Goal: Information Seeking & Learning: Understand process/instructions

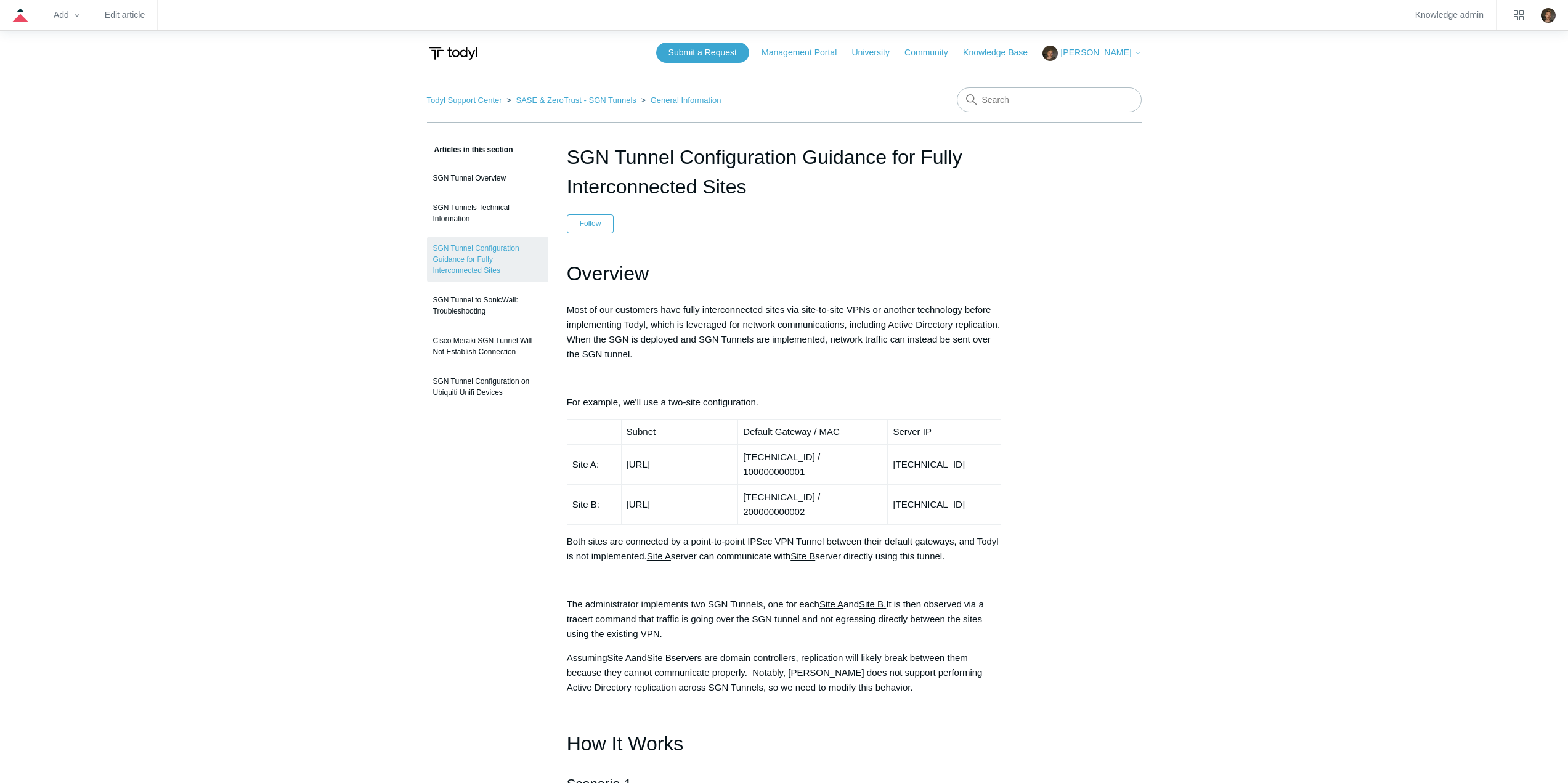
drag, startPoint x: 762, startPoint y: 180, endPoint x: 564, endPoint y: 152, distance: 200.0
copy h1 "SGN Tunnel Configuration Guidance for Fully Interconnected Sites"
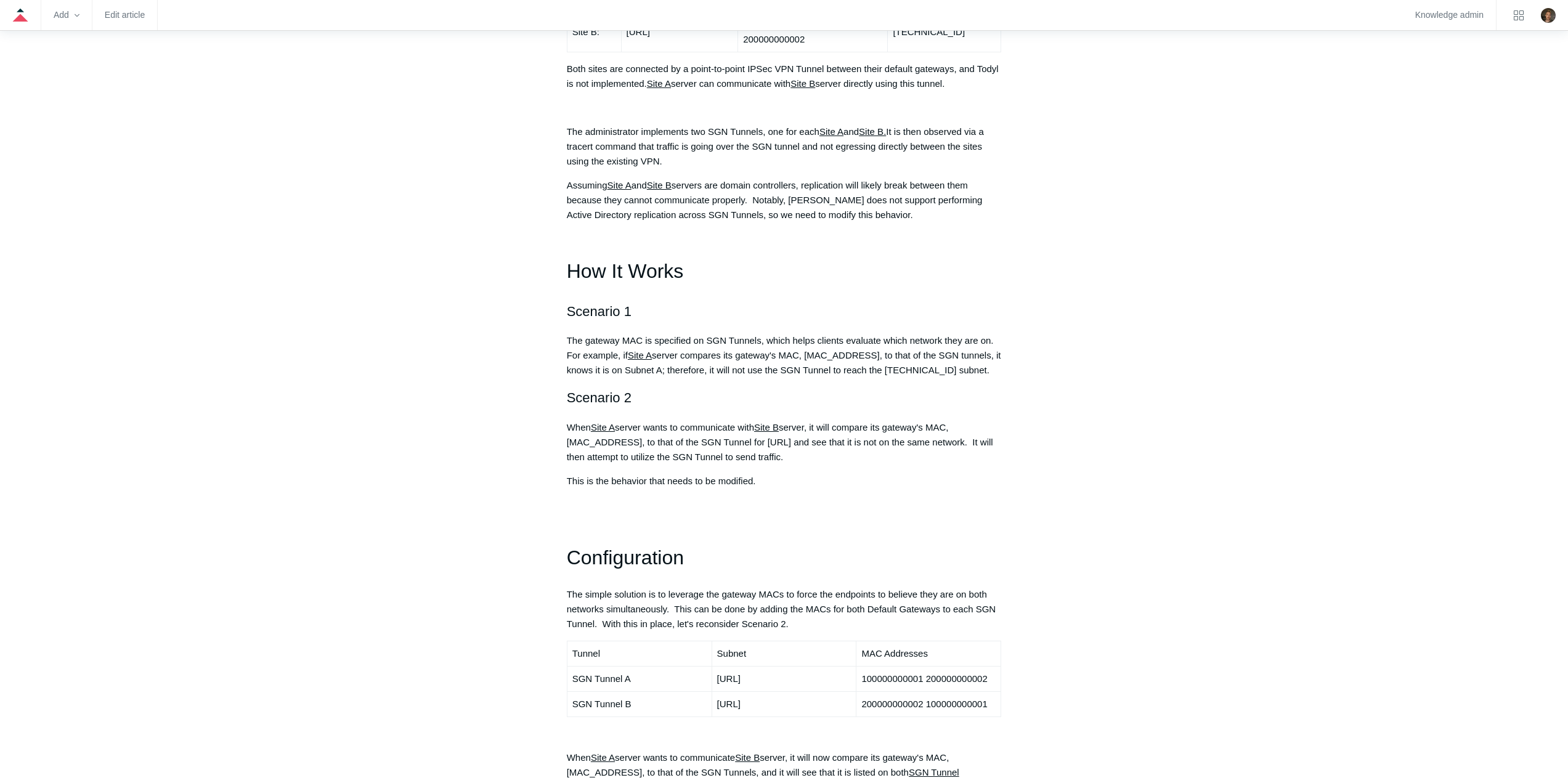
scroll to position [493, 0]
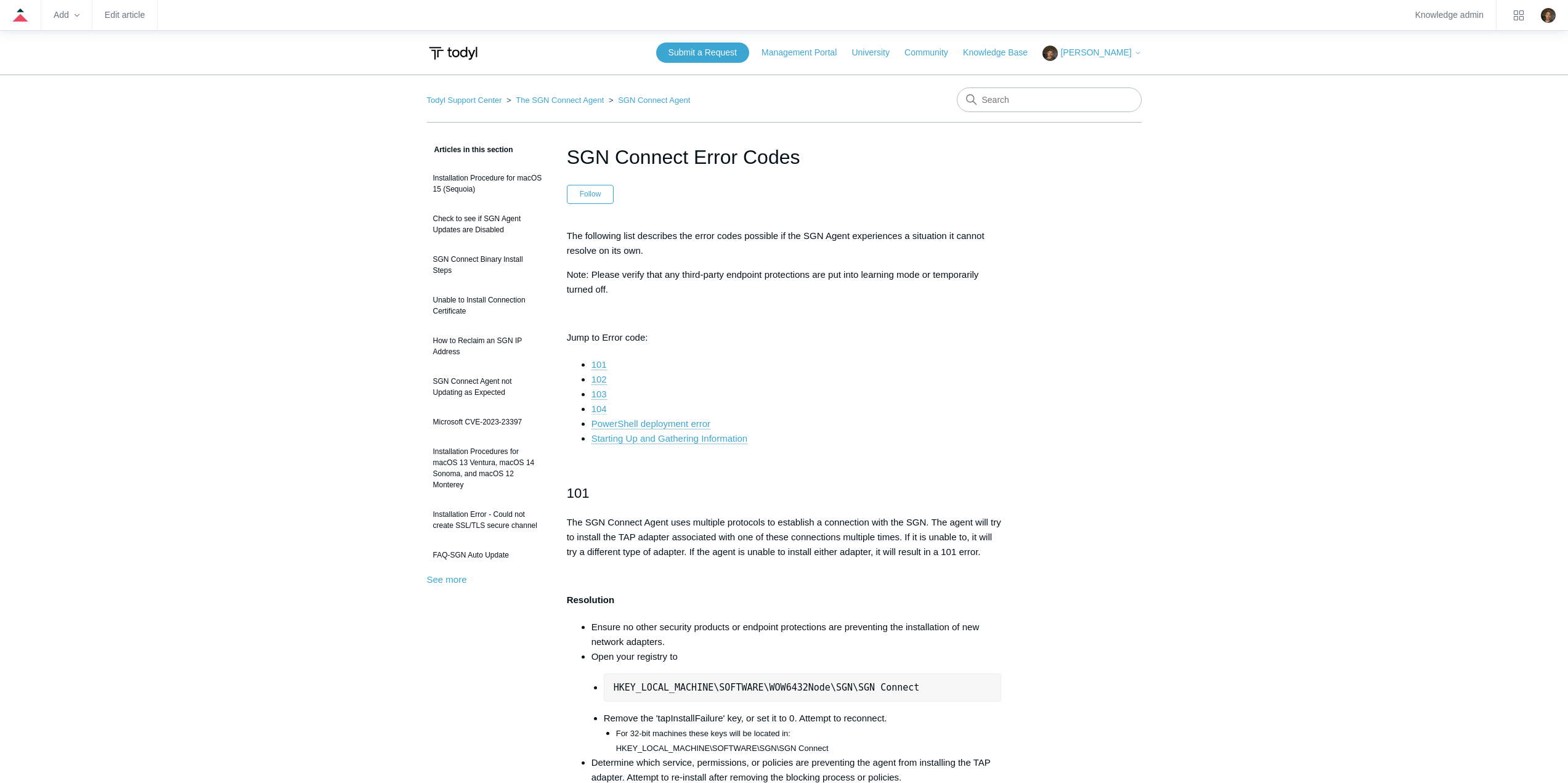
click at [597, 410] on link "104" at bounding box center [599, 409] width 15 height 11
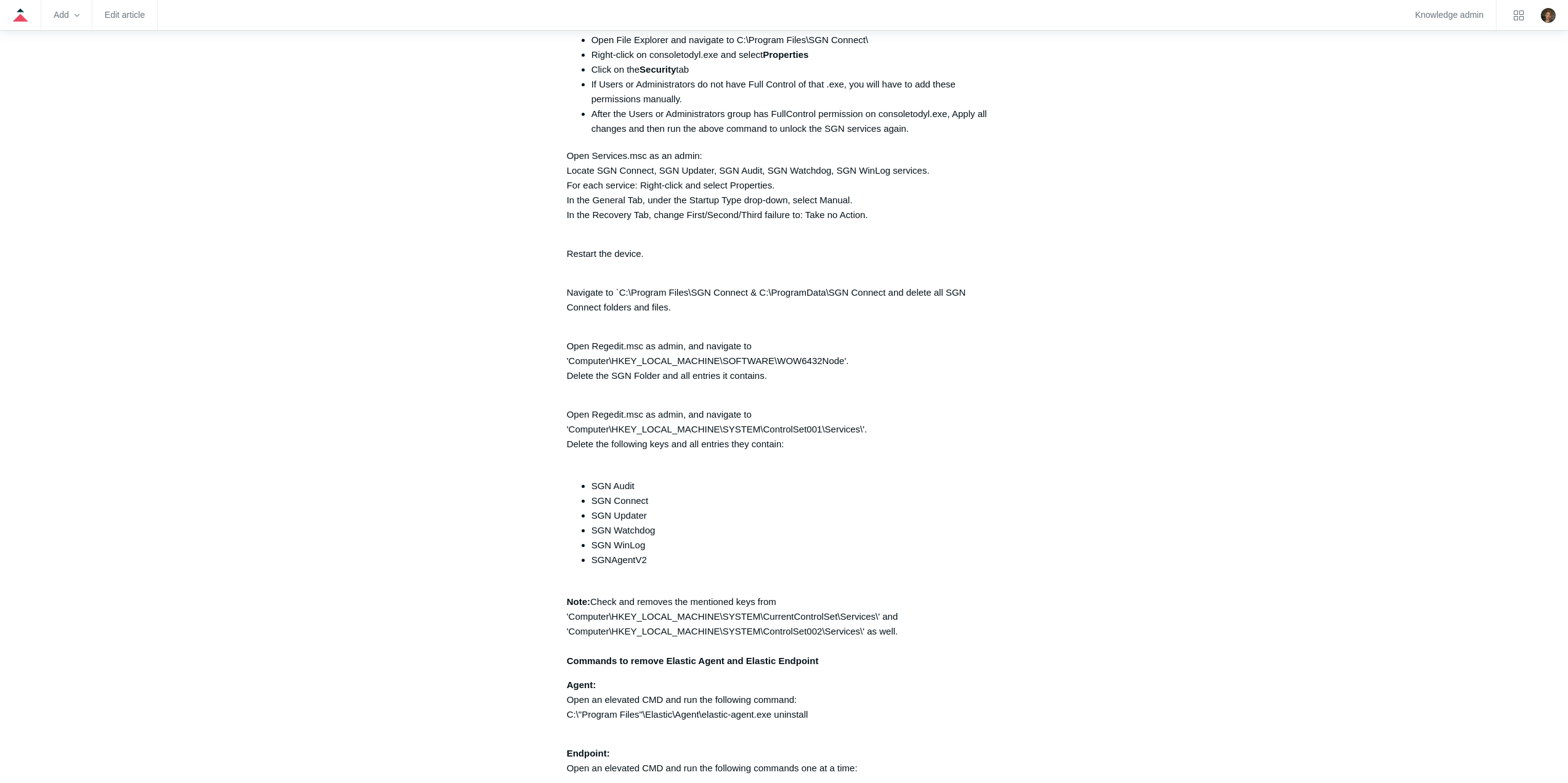
scroll to position [2775, 0]
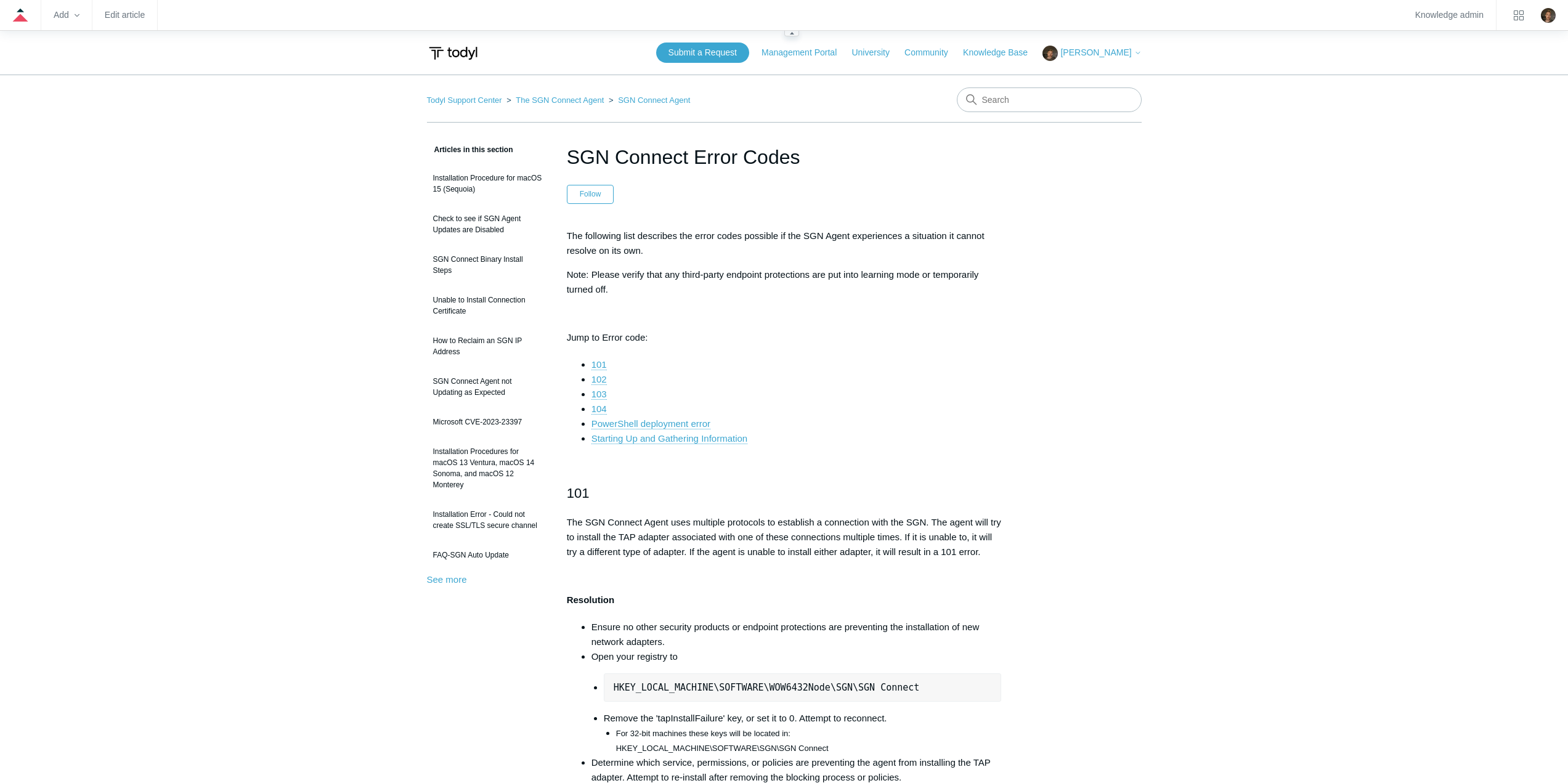
scroll to position [2775, 0]
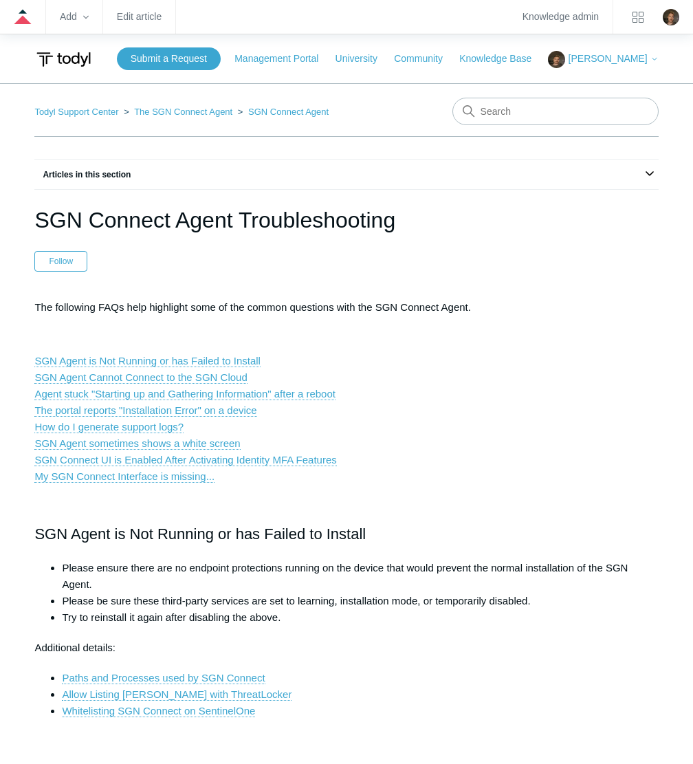
click at [404, 450] on p "SGN Agent is Not Running or has Failed to Install SGN Agent Cannot Connect to t…" at bounding box center [346, 419] width 624 height 132
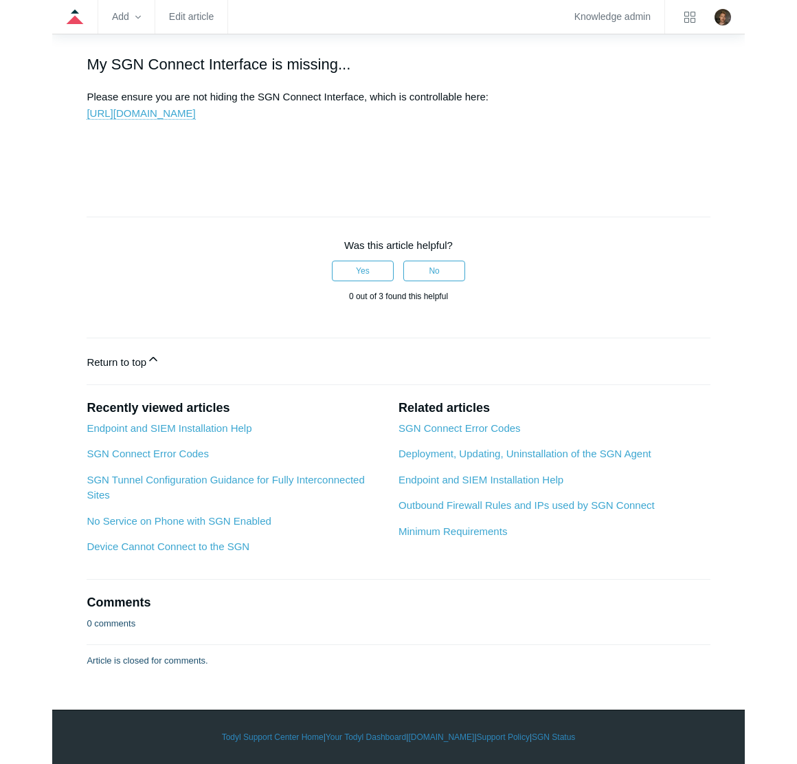
scroll to position [2605, 0]
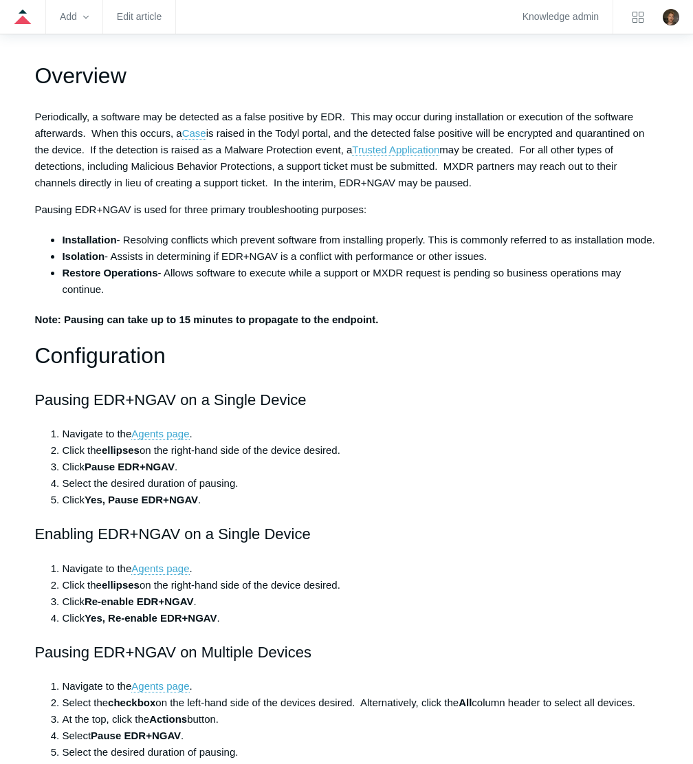
scroll to position [239, 0]
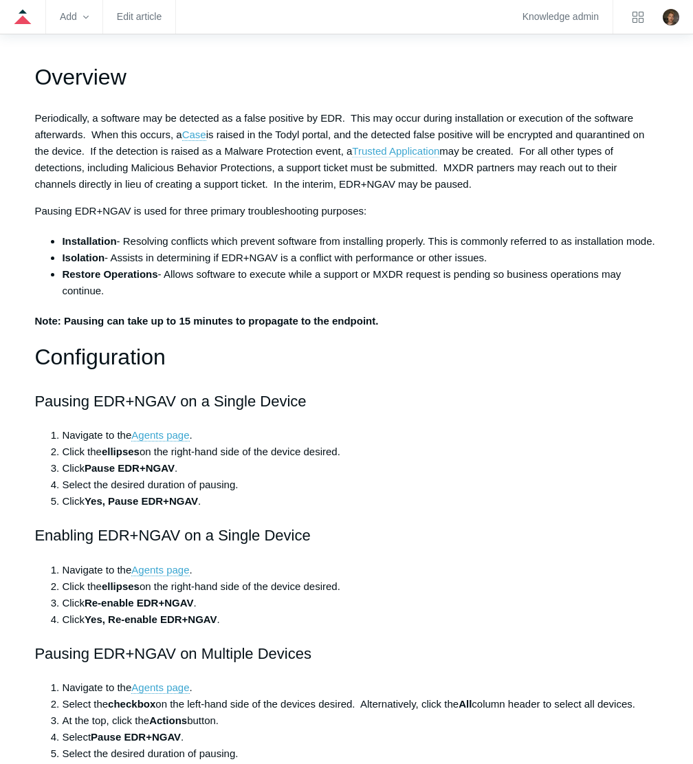
click at [424, 151] on link "Trusted Application" at bounding box center [395, 151] width 87 height 12
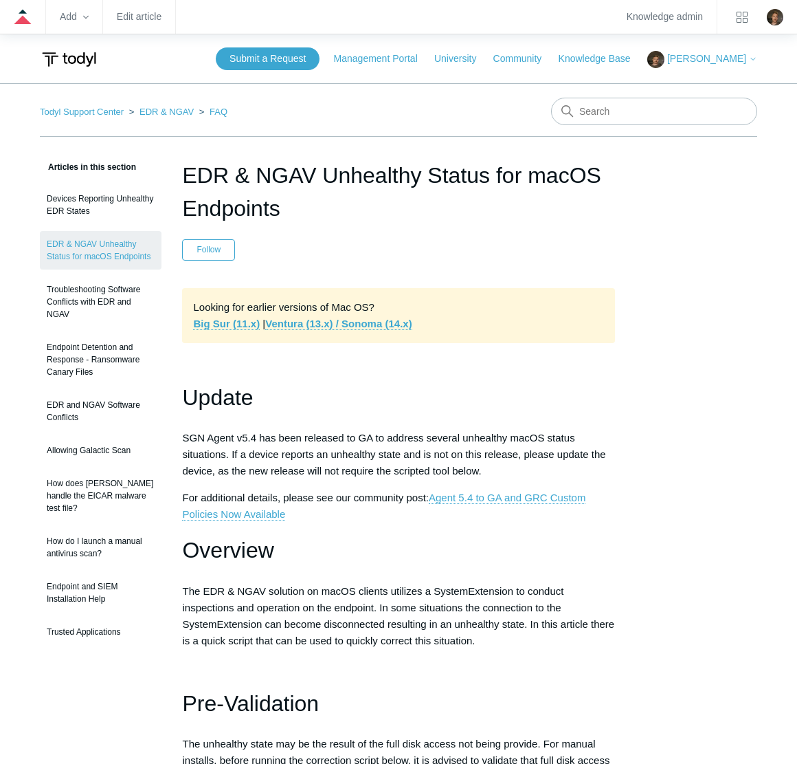
click at [286, 210] on h1 "EDR & NGAV Unhealthy Status for macOS Endpoints" at bounding box center [398, 192] width 432 height 66
drag, startPoint x: 278, startPoint y: 208, endPoint x: 186, endPoint y: 175, distance: 97.8
click at [186, 175] on h1 "EDR & NGAV Unhealthy Status for macOS Endpoints" at bounding box center [398, 192] width 432 height 66
copy h1 "EDR & NGAV Unhealthy Status for macOS Endpoints"
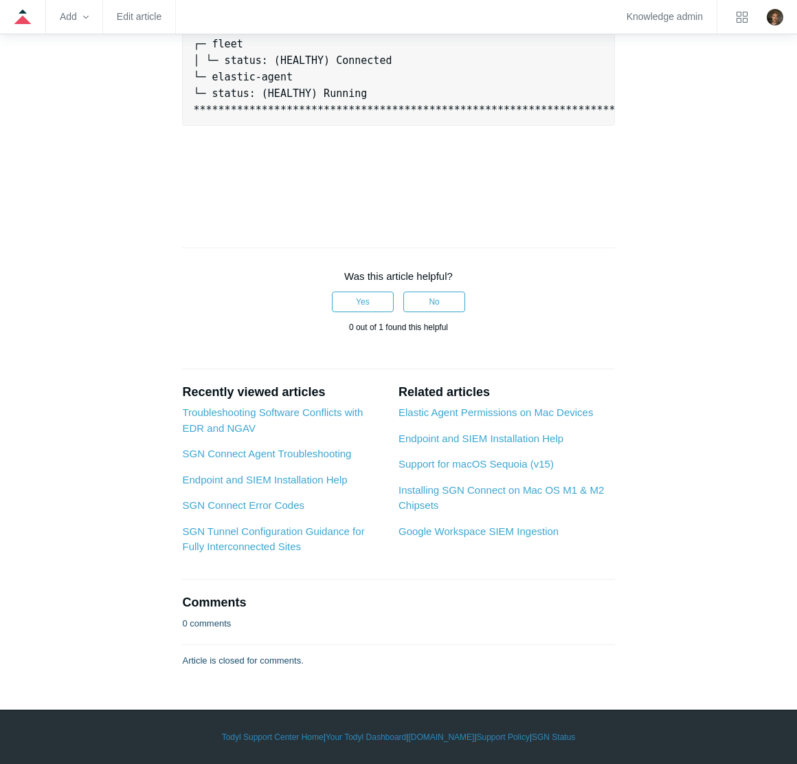
scroll to position [2076, 0]
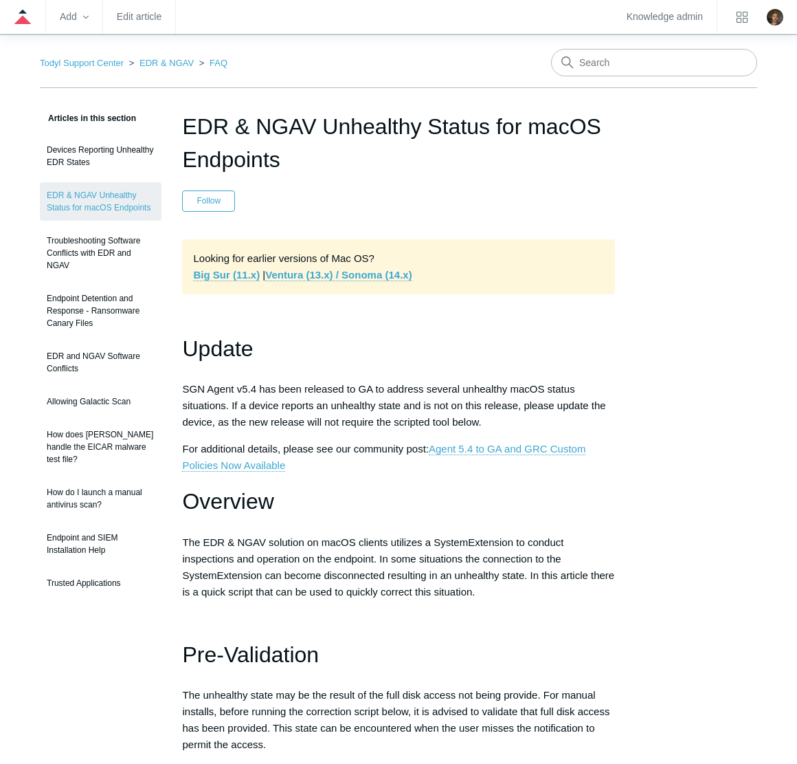
scroll to position [0, 0]
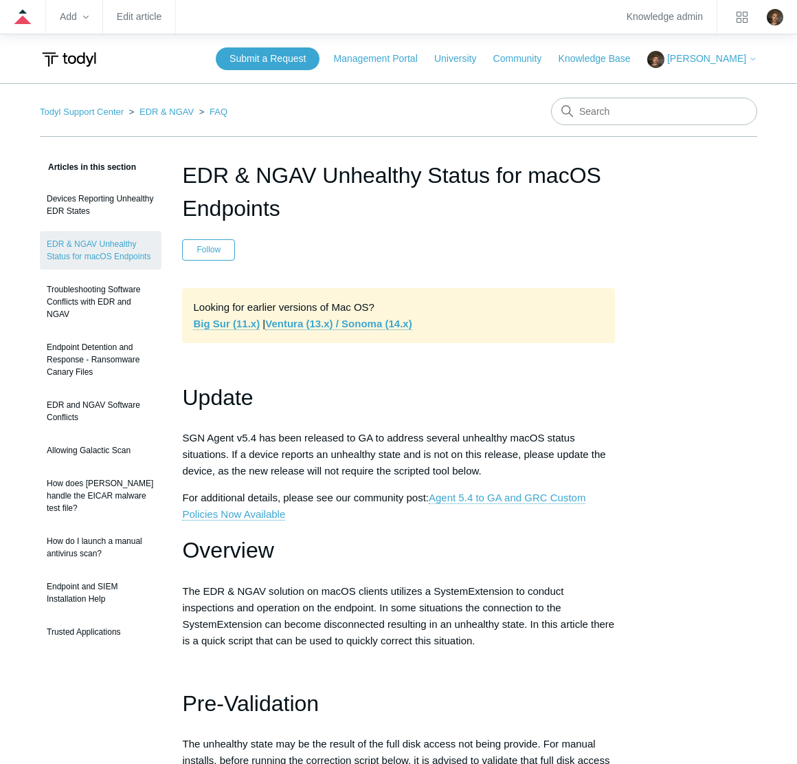
click at [591, 102] on input "Search" at bounding box center [654, 111] width 206 height 27
type input "full disk access"
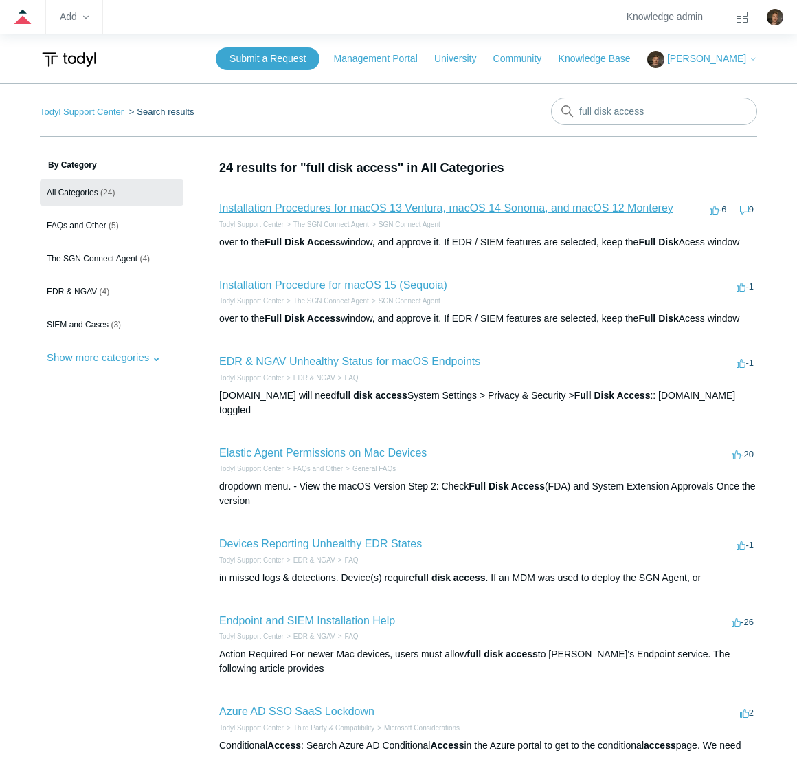
click at [516, 207] on link "Installation Procedures for macOS 13 Ventura, macOS 14 Sonoma, and macOS 12 Mon…" at bounding box center [446, 208] width 454 height 12
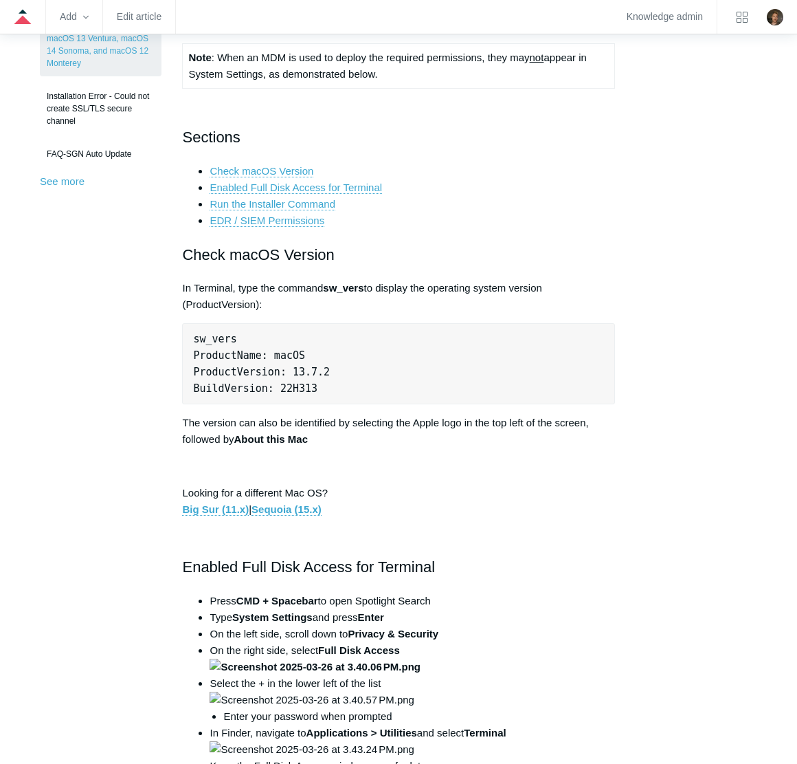
scroll to position [478, 0]
click at [338, 184] on link "Enabled Full Disk Access for Terminal" at bounding box center [296, 187] width 173 height 12
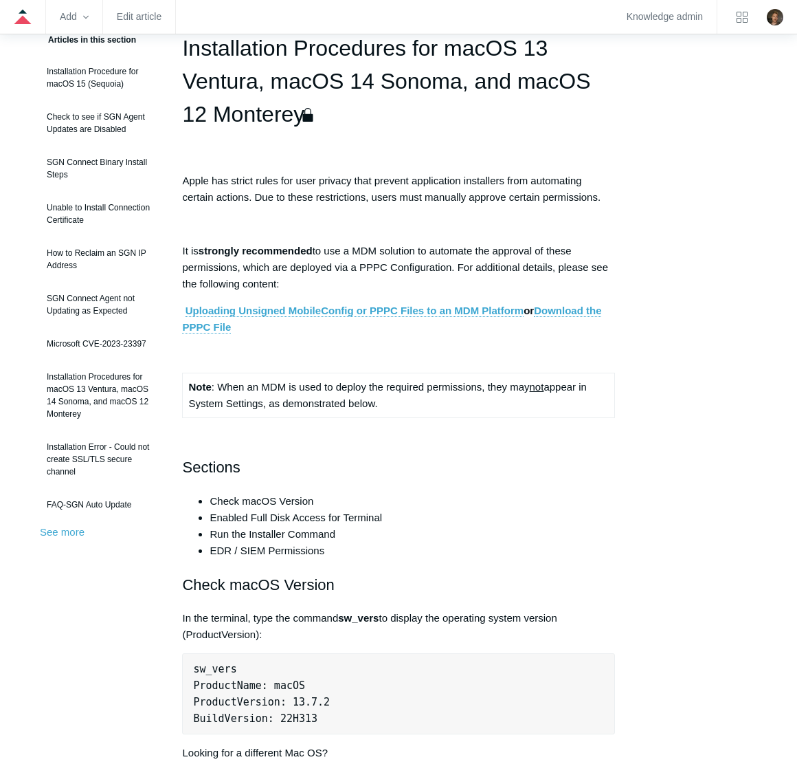
scroll to position [128, 0]
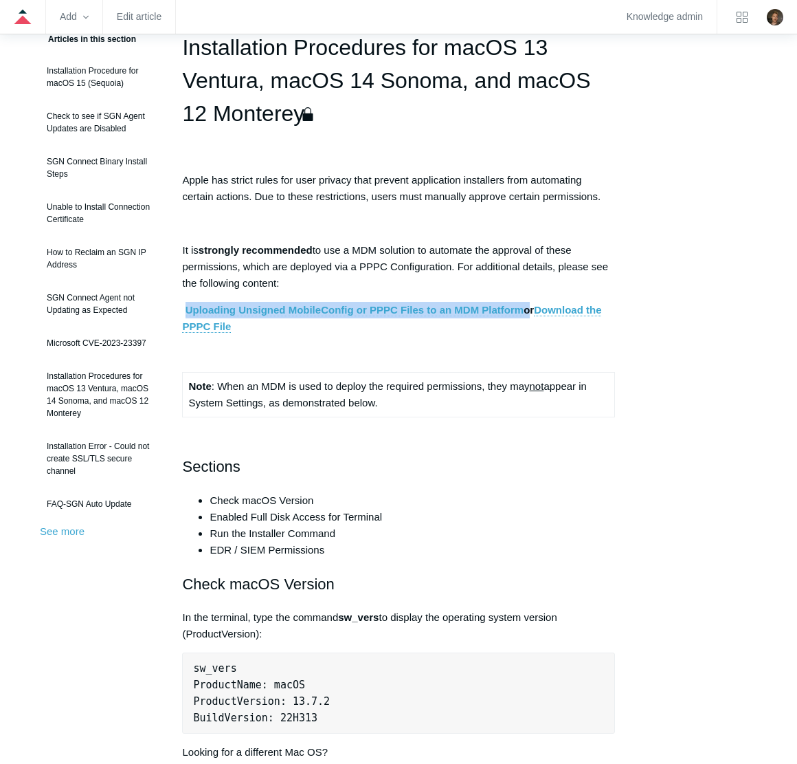
drag, startPoint x: 526, startPoint y: 308, endPoint x: 184, endPoint y: 305, distance: 341.7
click at [184, 305] on p "Uploading Unsigned MobileConfig or PPPC Files to an MDM Platform or Download th…" at bounding box center [398, 318] width 432 height 33
copy strong "Uploading Unsigned MobileConfig or PPPC Files to an MDM Platform"
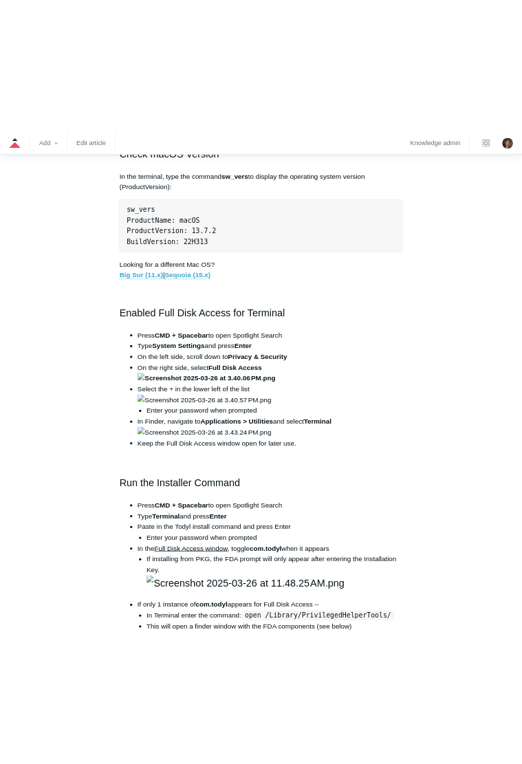
scroll to position [681, 0]
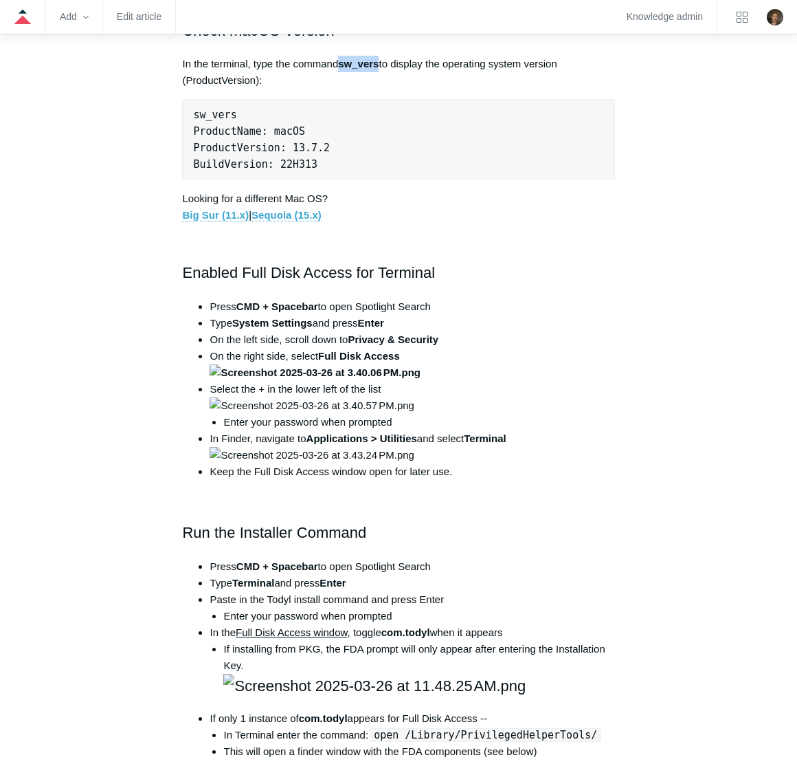
drag, startPoint x: 382, startPoint y: 63, endPoint x: 342, endPoint y: 63, distance: 39.9
click at [342, 63] on strong "sw_vers" at bounding box center [358, 64] width 41 height 12
copy strong "sw_vers"
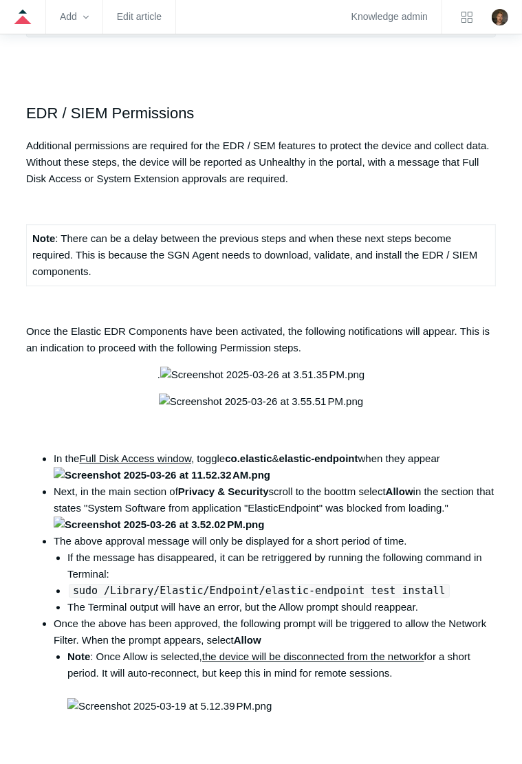
scroll to position [1666, 0]
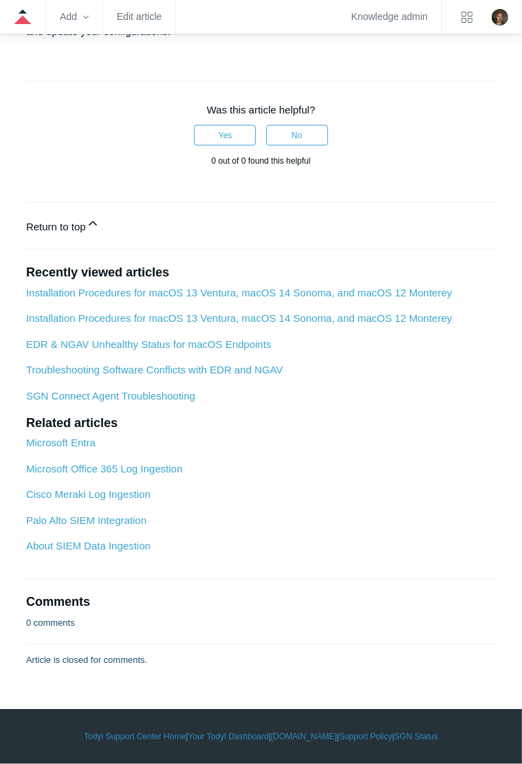
scroll to position [6824, 0]
